Goal: Find specific page/section: Find specific page/section

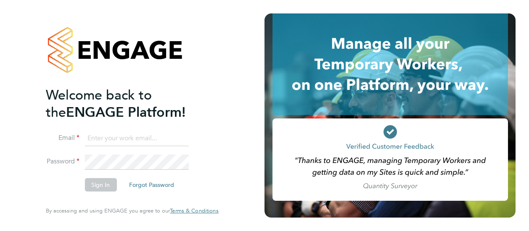
click at [117, 139] on input at bounding box center [137, 138] width 104 height 15
type input "[PERSON_NAME][EMAIL_ADDRESS][PERSON_NAME][DOMAIN_NAME]"
click at [102, 189] on button "Sign In" at bounding box center [101, 184] width 32 height 13
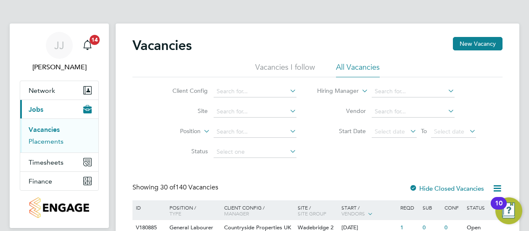
click at [56, 144] on link "Placements" at bounding box center [46, 142] width 35 height 8
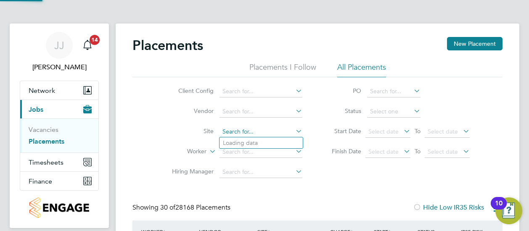
click at [263, 130] on input at bounding box center [261, 132] width 83 height 12
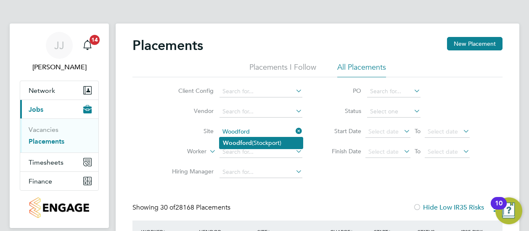
click at [241, 143] on b "Woodford" at bounding box center [237, 143] width 29 height 7
type input "Woodford (Stockport)"
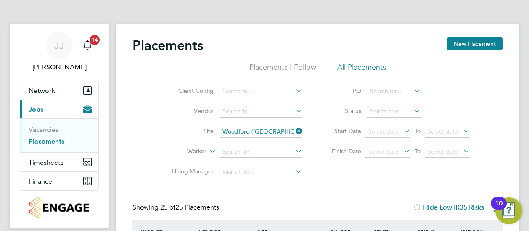
click at [412, 112] on icon at bounding box center [412, 111] width 0 height 12
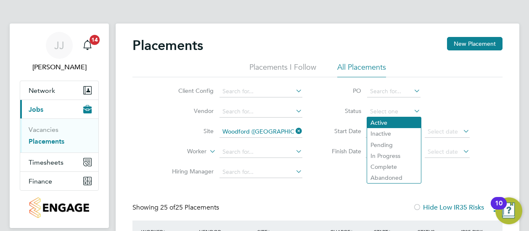
click at [399, 121] on li "Active" at bounding box center [394, 122] width 54 height 11
type input "Active"
